Goal: Complete application form

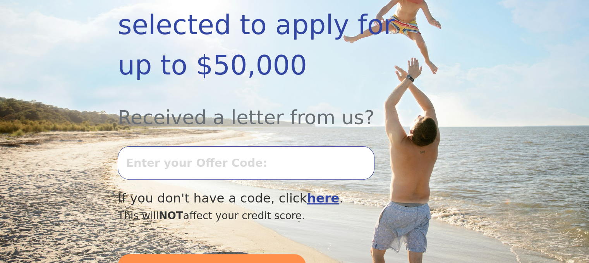
scroll to position [310, 0]
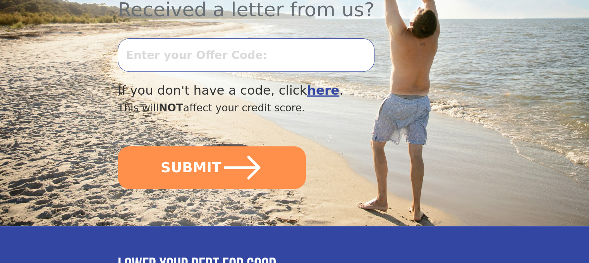
click at [184, 54] on input "text" at bounding box center [246, 54] width 256 height 33
type input "0923K-141184"
click at [118, 146] on button "SUBMIT" at bounding box center [212, 167] width 188 height 43
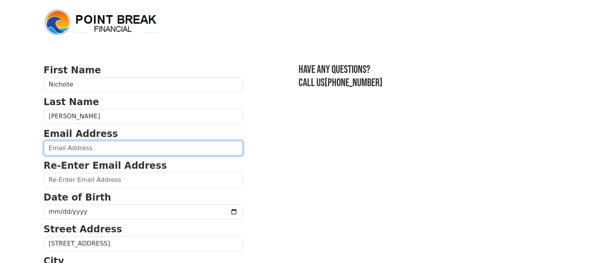
click at [91, 147] on input "email" at bounding box center [143, 148] width 199 height 15
type input "[EMAIL_ADDRESS][DOMAIN_NAME]"
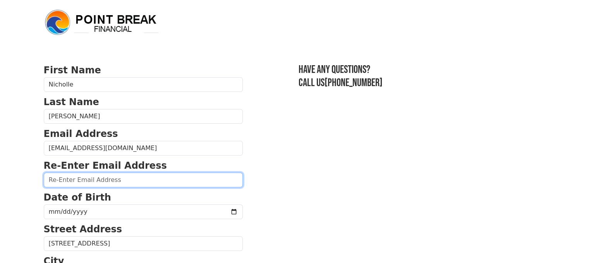
click at [98, 182] on input "email" at bounding box center [143, 179] width 199 height 15
type input "[EMAIL_ADDRESS][DOMAIN_NAME]"
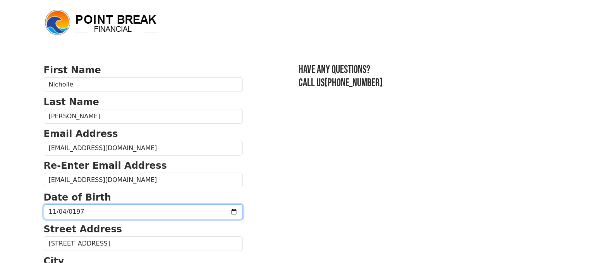
type input "[DATE]"
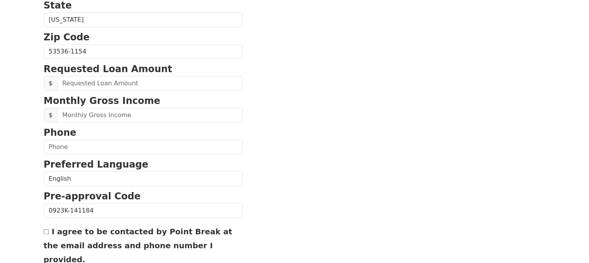
scroll to position [310, 0]
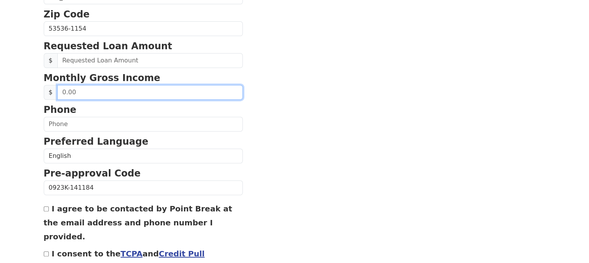
click at [124, 92] on input "text" at bounding box center [150, 92] width 186 height 15
type input "121,300.00"
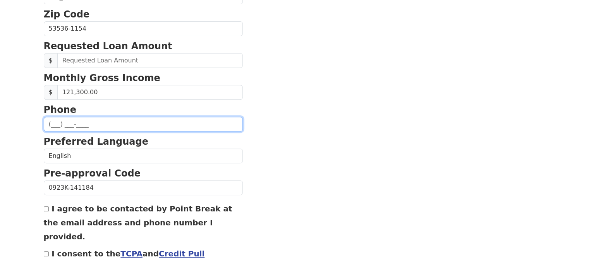
click at [124, 124] on input "text" at bounding box center [143, 124] width 199 height 15
type input "[PHONE_NUMBER]"
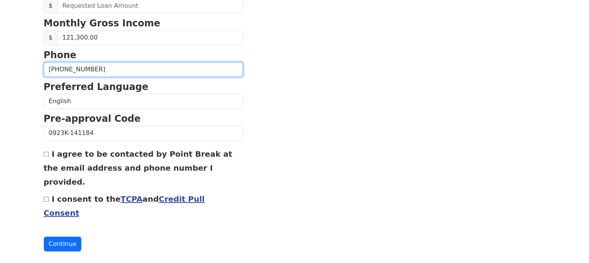
scroll to position [379, 0]
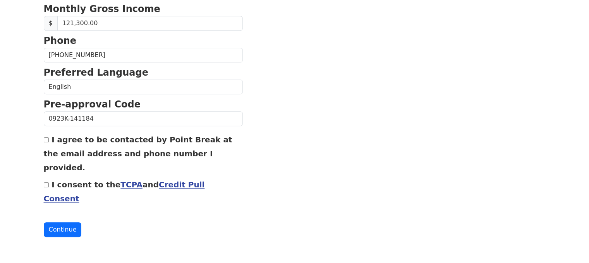
click at [48, 137] on input "I agree to be contacted by Point Break at the email address and phone number I …" at bounding box center [46, 139] width 5 height 5
checkbox input "true"
click at [69, 232] on button "Continue" at bounding box center [63, 229] width 38 height 15
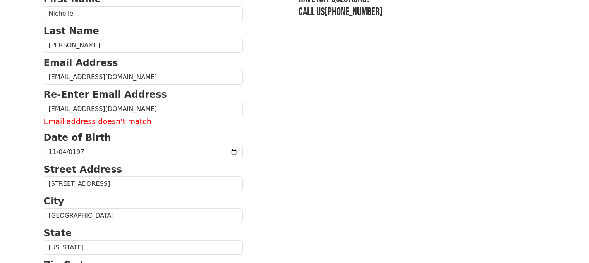
scroll to position [77, 0]
